Goal: Subscribe to service/newsletter

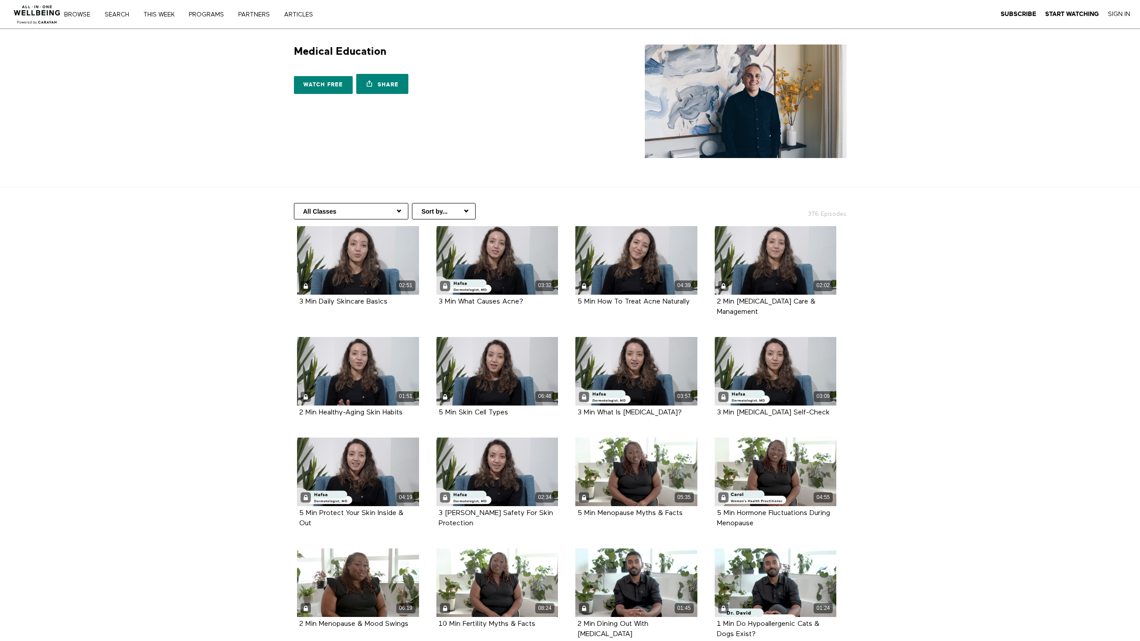
click at [378, 210] on select "All Classes Hair Health Arabic (العربية) Health Information Women's Health Copi…" at bounding box center [351, 211] width 114 height 16
select select "[URL][DOMAIN_NAME]"
click at [294, 203] on select "All Classes Hair Health Arabic (العربية) Health Information Women's Health Copi…" at bounding box center [351, 211] width 114 height 16
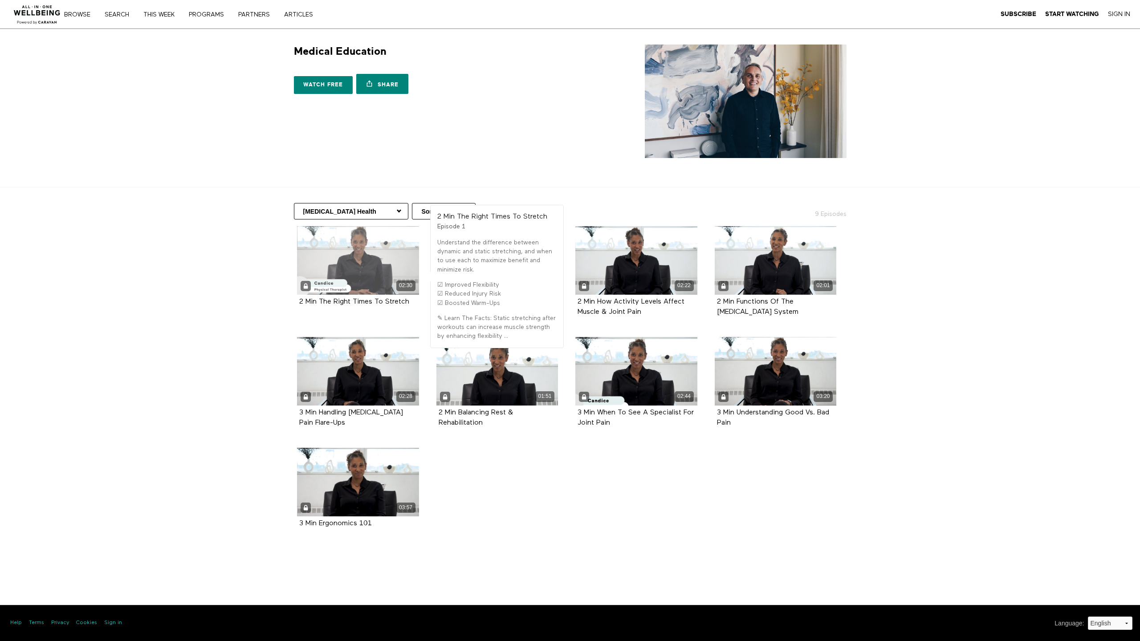
click at [354, 270] on div "02:30" at bounding box center [358, 260] width 122 height 69
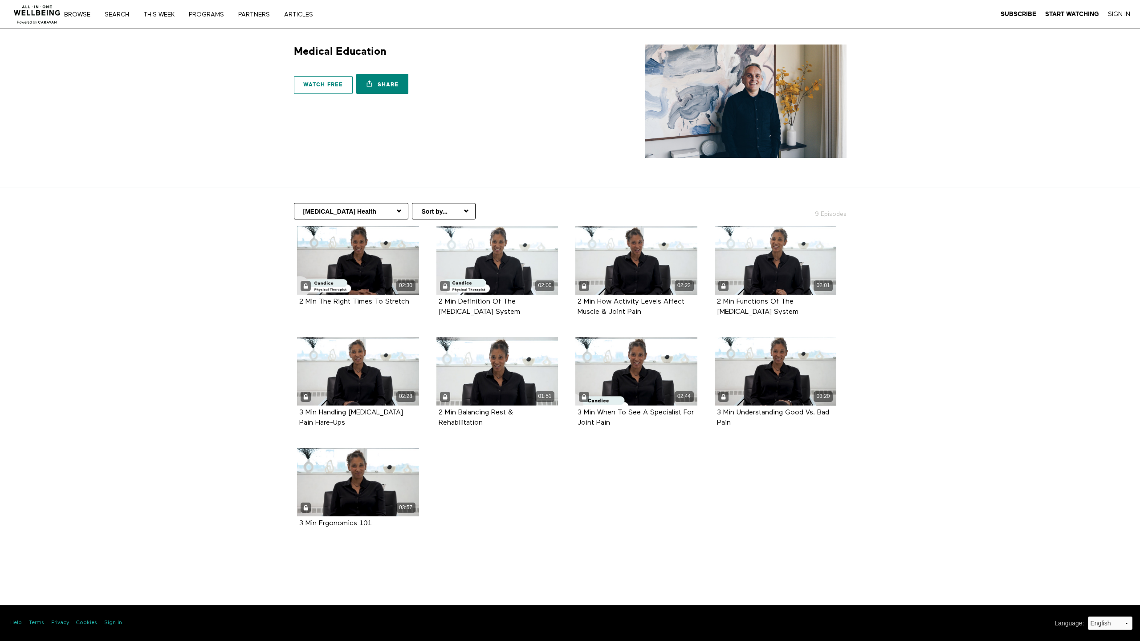
click at [316, 90] on link "Watch free" at bounding box center [323, 85] width 59 height 18
